Goal: Task Accomplishment & Management: Manage account settings

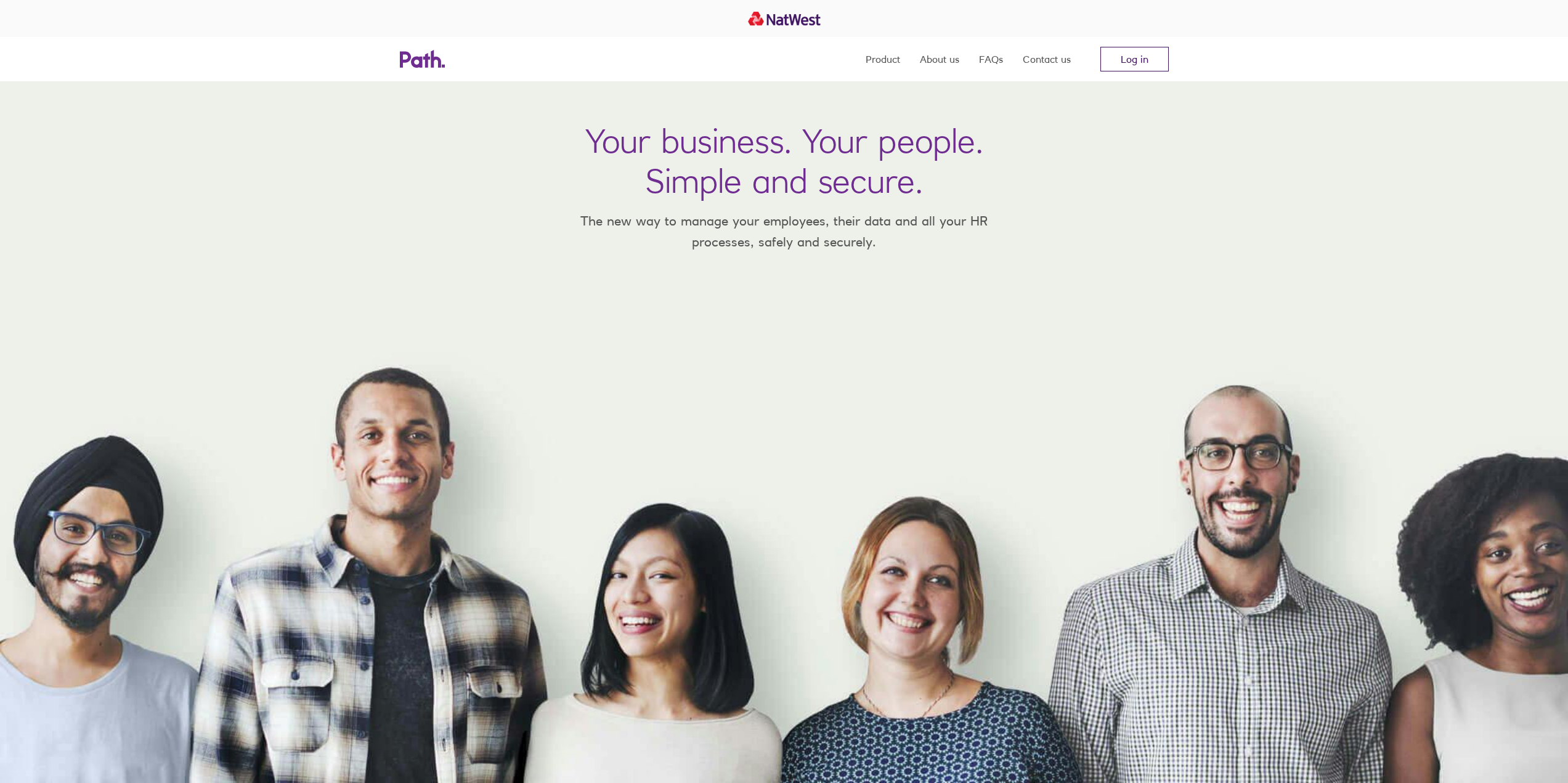
click at [1130, 68] on link "Log in" at bounding box center [1134, 59] width 68 height 24
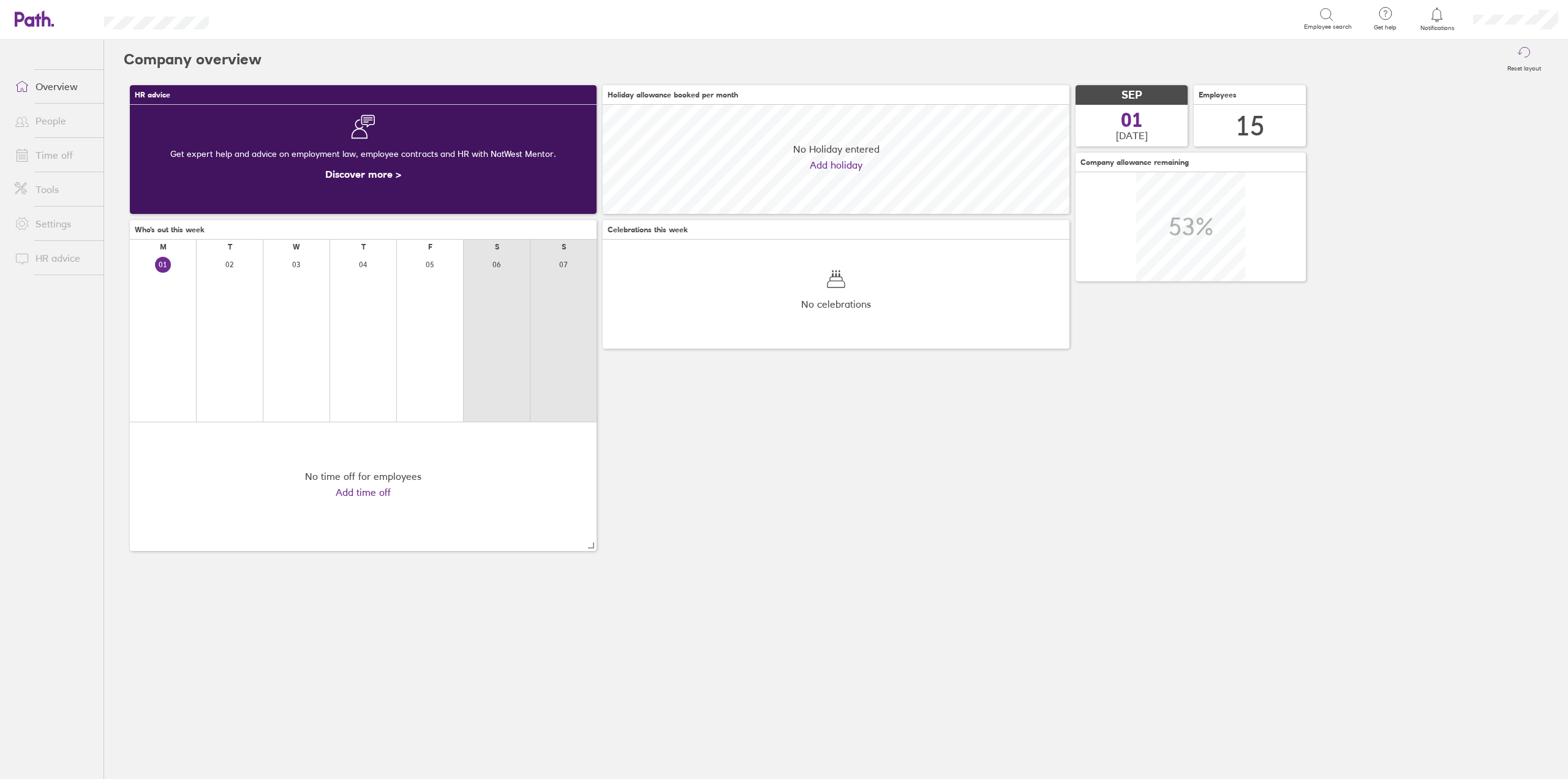
scroll to position [109, 467]
click at [80, 145] on link "Time off" at bounding box center [54, 155] width 98 height 24
